Goal: Task Accomplishment & Management: Use online tool/utility

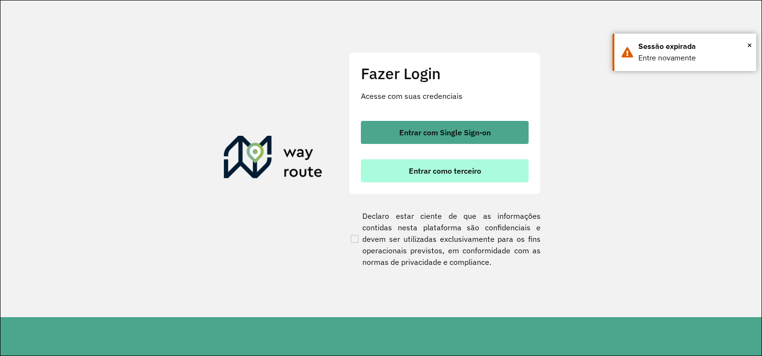
click at [448, 172] on span "Entrar como terceiro" at bounding box center [445, 171] width 72 height 8
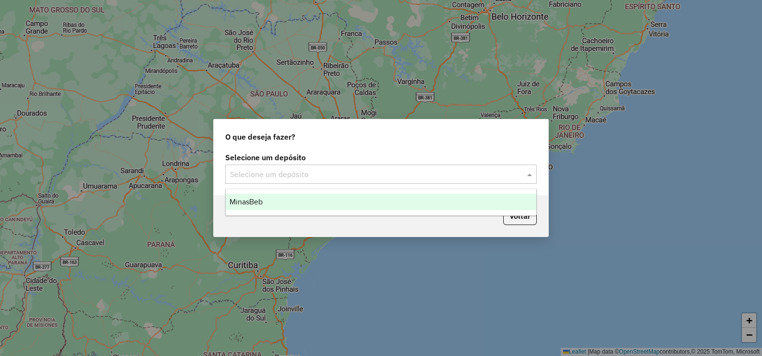
click at [275, 175] on input "text" at bounding box center [371, 174] width 283 height 11
click at [254, 203] on span "MinasBeb" at bounding box center [246, 201] width 33 height 8
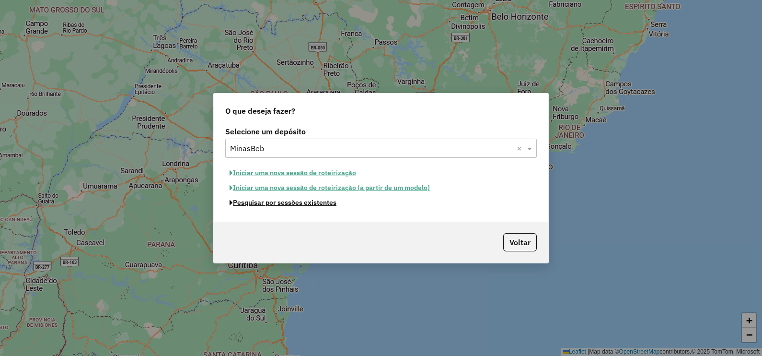
click at [263, 203] on button "Pesquisar por sessões existentes" at bounding box center [282, 202] width 115 height 15
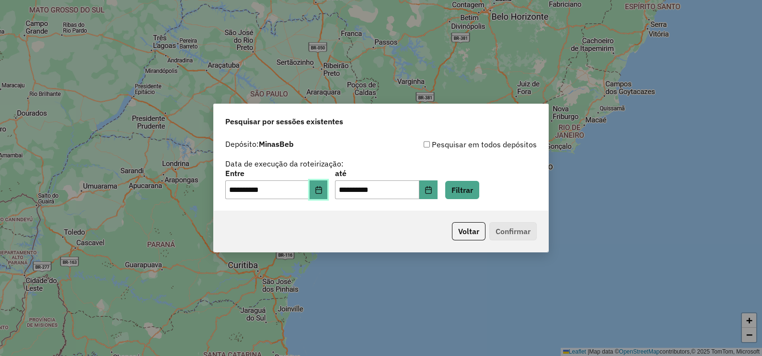
click at [322, 191] on icon "Choose Date" at bounding box center [318, 190] width 6 height 8
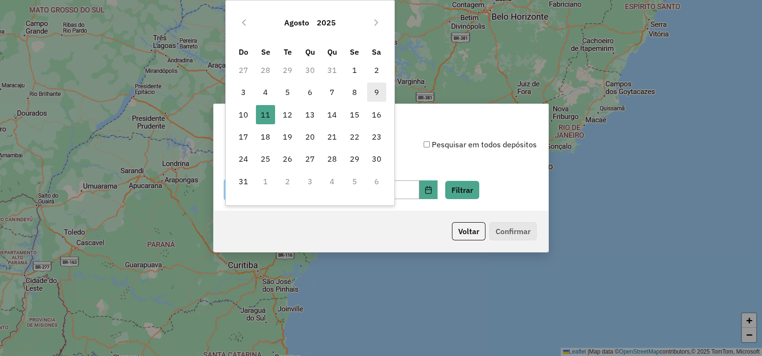
click at [379, 90] on span "9" at bounding box center [376, 91] width 19 height 19
type input "**********"
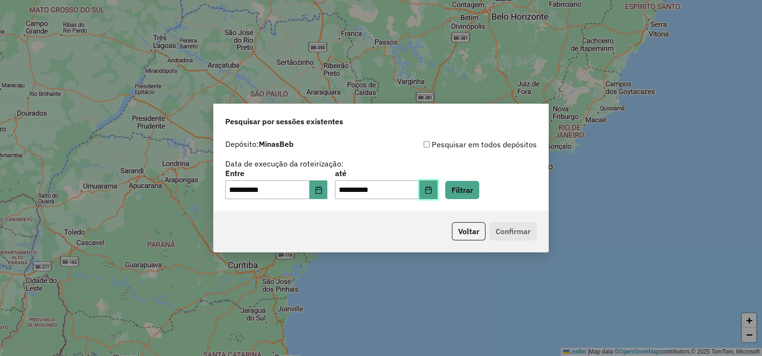
click at [432, 192] on icon "Choose Date" at bounding box center [429, 190] width 8 height 8
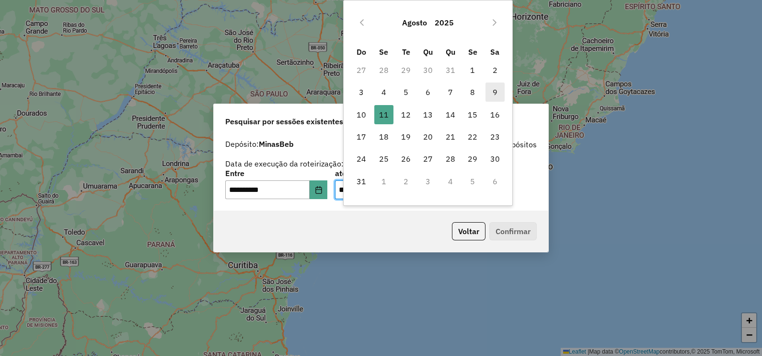
click at [494, 94] on span "9" at bounding box center [494, 91] width 19 height 19
type input "**********"
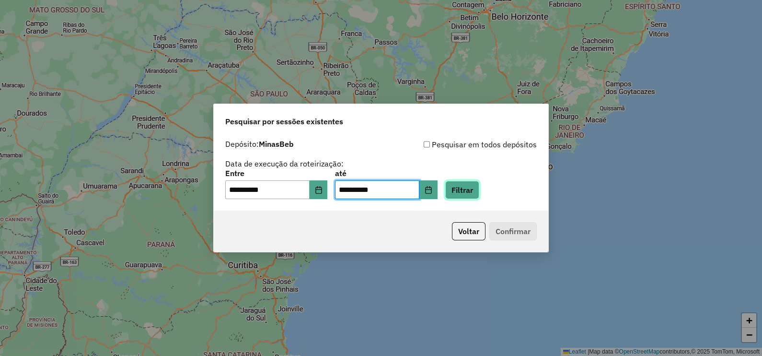
click at [478, 188] on button "Filtrar" at bounding box center [462, 190] width 34 height 18
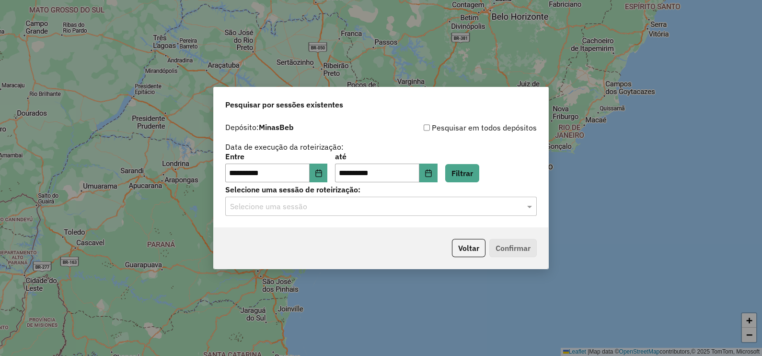
click at [349, 207] on input "text" at bounding box center [371, 206] width 283 height 11
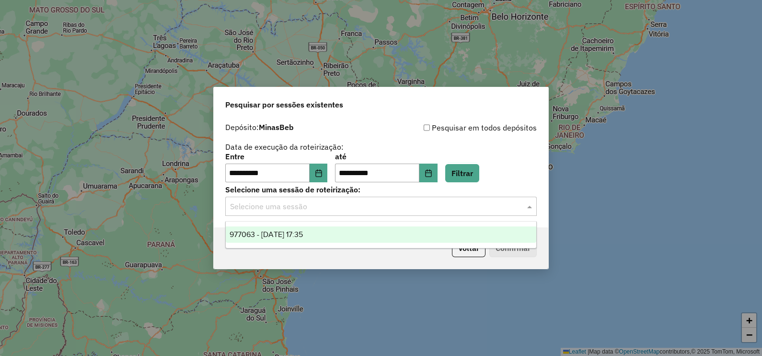
click at [302, 231] on span "977063 - 09/08/2025 17:35" at bounding box center [266, 234] width 73 height 8
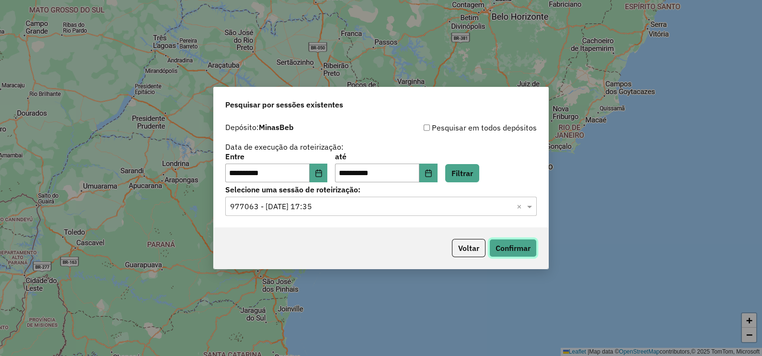
click at [518, 250] on button "Confirmar" at bounding box center [512, 248] width 47 height 18
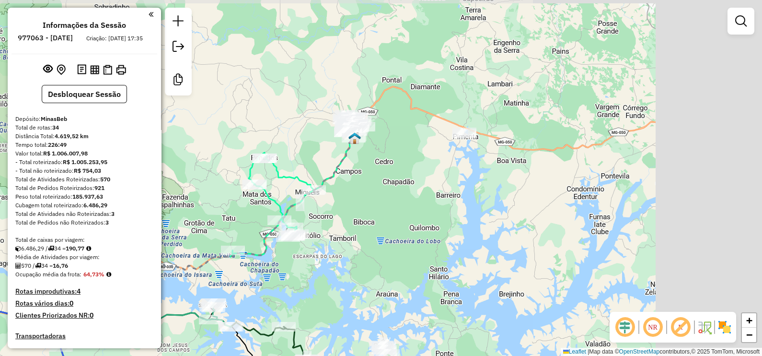
drag, startPoint x: 414, startPoint y: 220, endPoint x: 513, endPoint y: 157, distance: 117.5
click at [512, 157] on div "Janela de atendimento Grade de atendimento Capacidade Transportadoras Veículos …" at bounding box center [381, 178] width 762 height 356
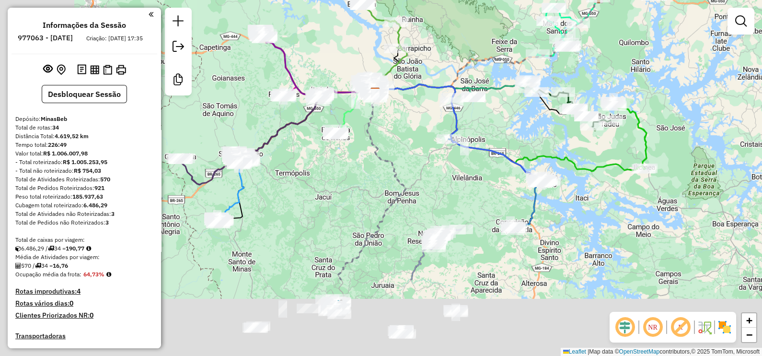
drag, startPoint x: 321, startPoint y: 297, endPoint x: 457, endPoint y: 155, distance: 196.9
click at [456, 157] on div "Janela de atendimento Grade de atendimento Capacidade Transportadoras Veículos …" at bounding box center [381, 178] width 762 height 356
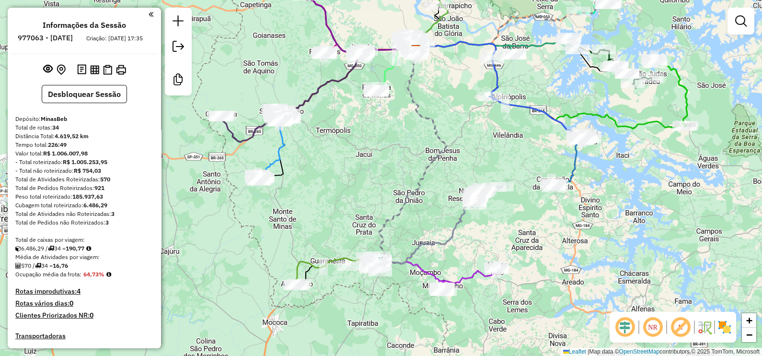
drag, startPoint x: 405, startPoint y: 226, endPoint x: 500, endPoint y: 157, distance: 118.0
click at [500, 157] on div "Janela de atendimento Grade de atendimento Capacidade Transportadoras Veículos …" at bounding box center [381, 178] width 762 height 356
